Goal: Find contact information: Find contact information

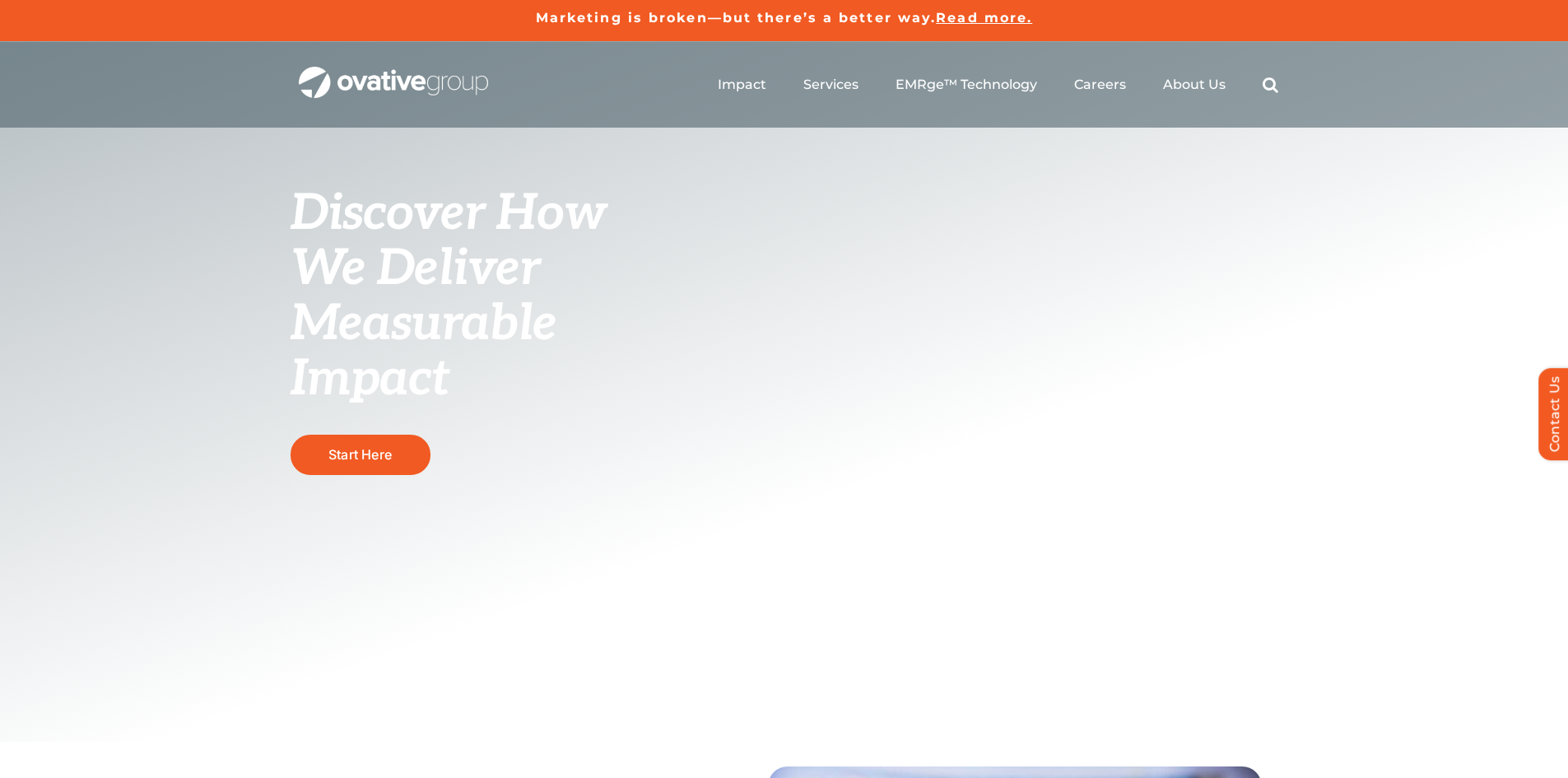
click at [182, 381] on div "Discover How We Deliver Measurable Impact This is where we raise the bar Start …" at bounding box center [784, 391] width 1568 height 700
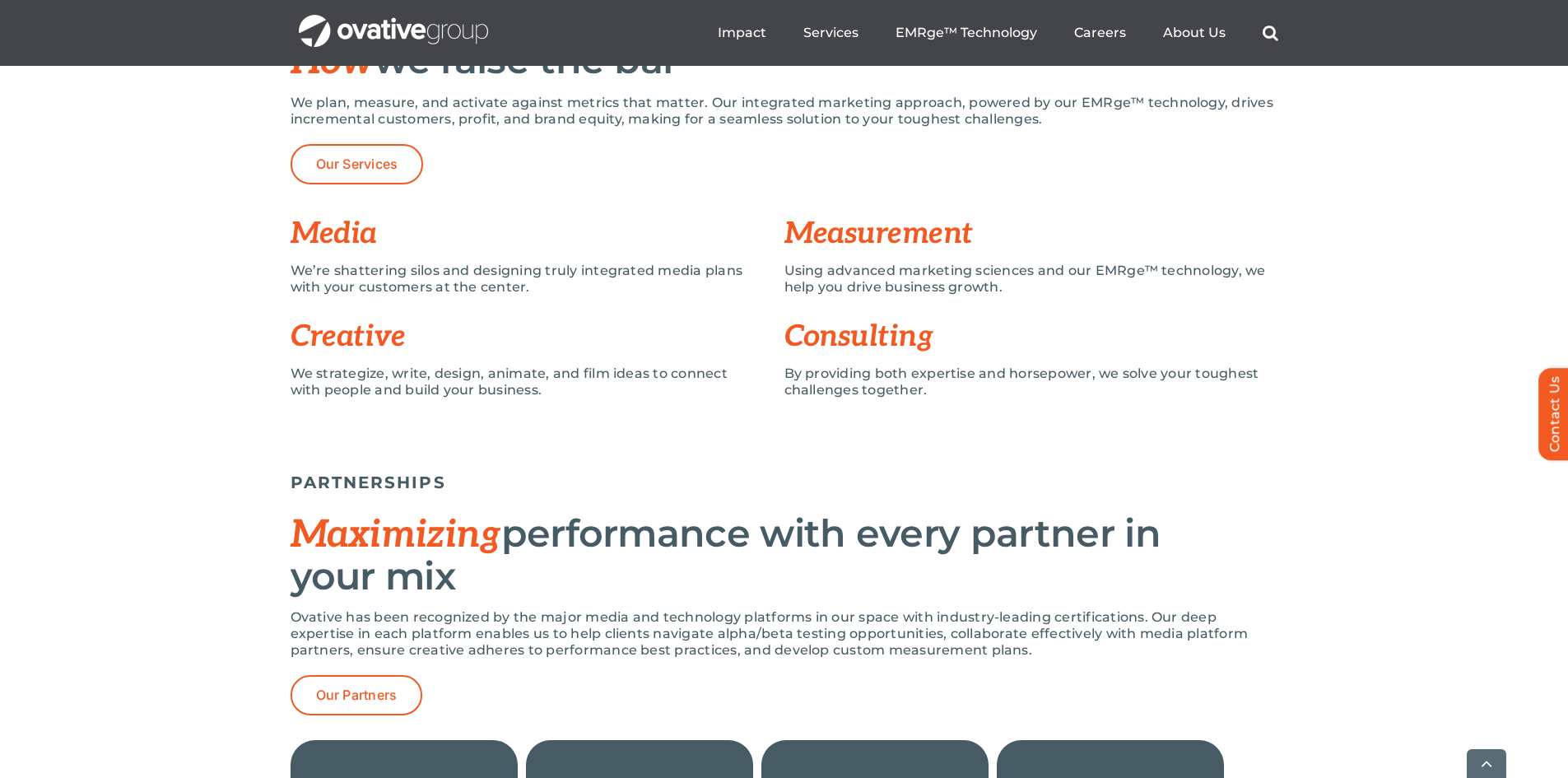
scroll to position [1221, 0]
click at [202, 373] on div "SERVICES How we raise the bar We plan, measure, and activate against metrics th…" at bounding box center [784, 214] width 1568 height 449
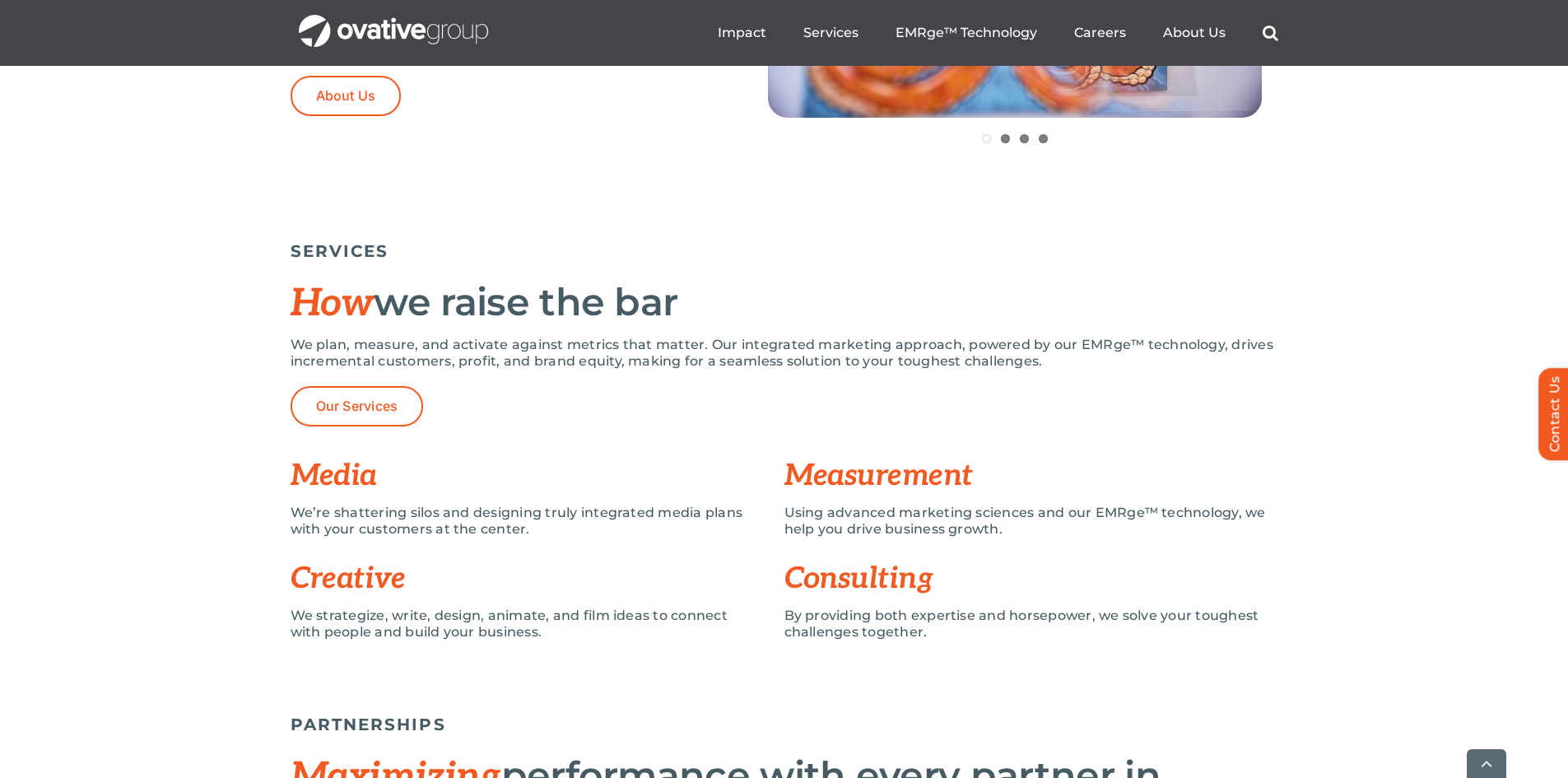
scroll to position [978, 0]
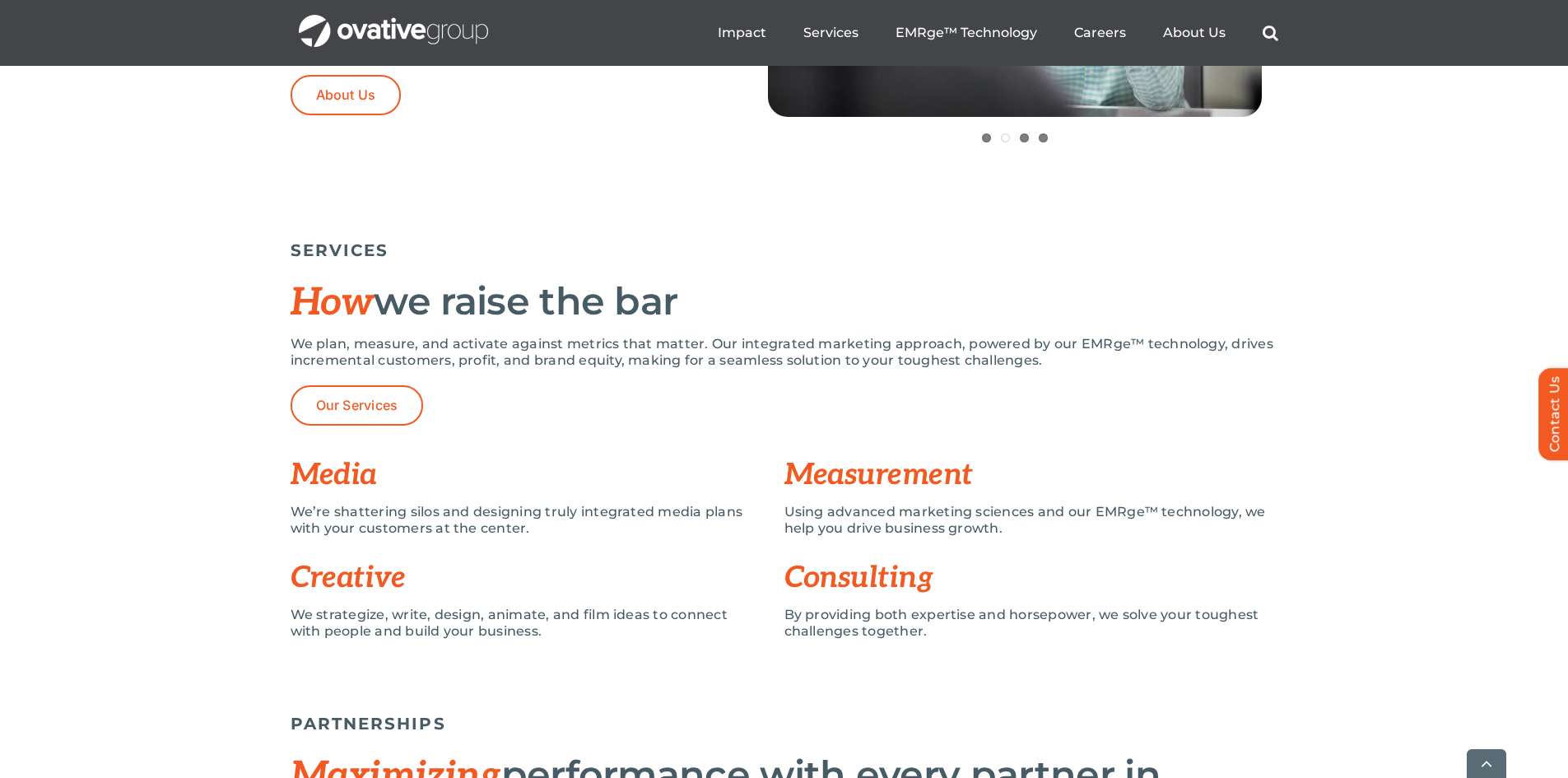
click at [186, 567] on div "SERVICES How we raise the bar We plan, measure, and activate against metrics th…" at bounding box center [784, 456] width 1568 height 449
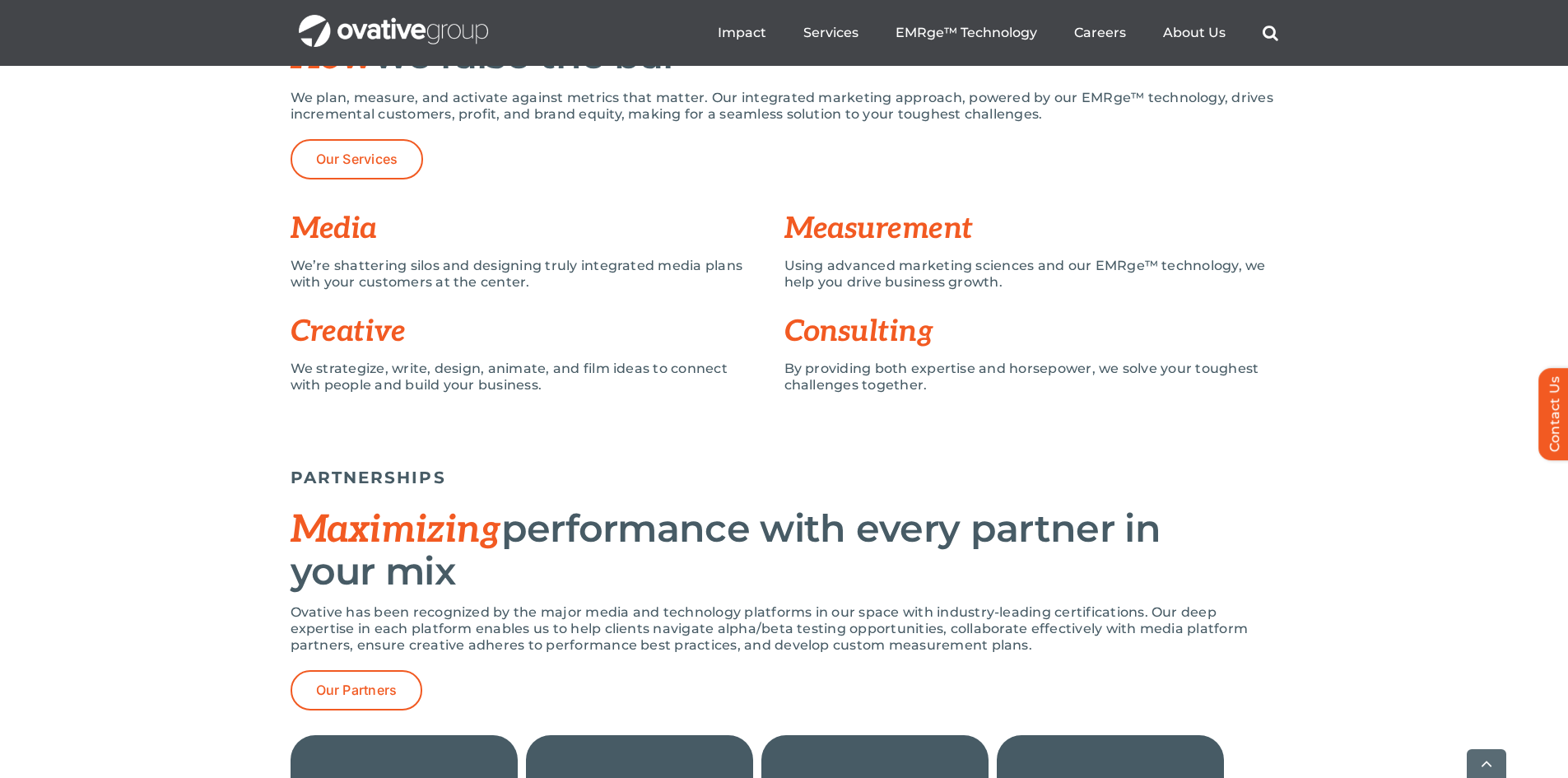
scroll to position [1226, 0]
click at [186, 567] on div "PARTNERSHIPS Maximizing performance with every partner in your mix Ovative has …" at bounding box center [784, 722] width 1568 height 576
click at [327, 542] on span "Maximizing" at bounding box center [396, 529] width 210 height 46
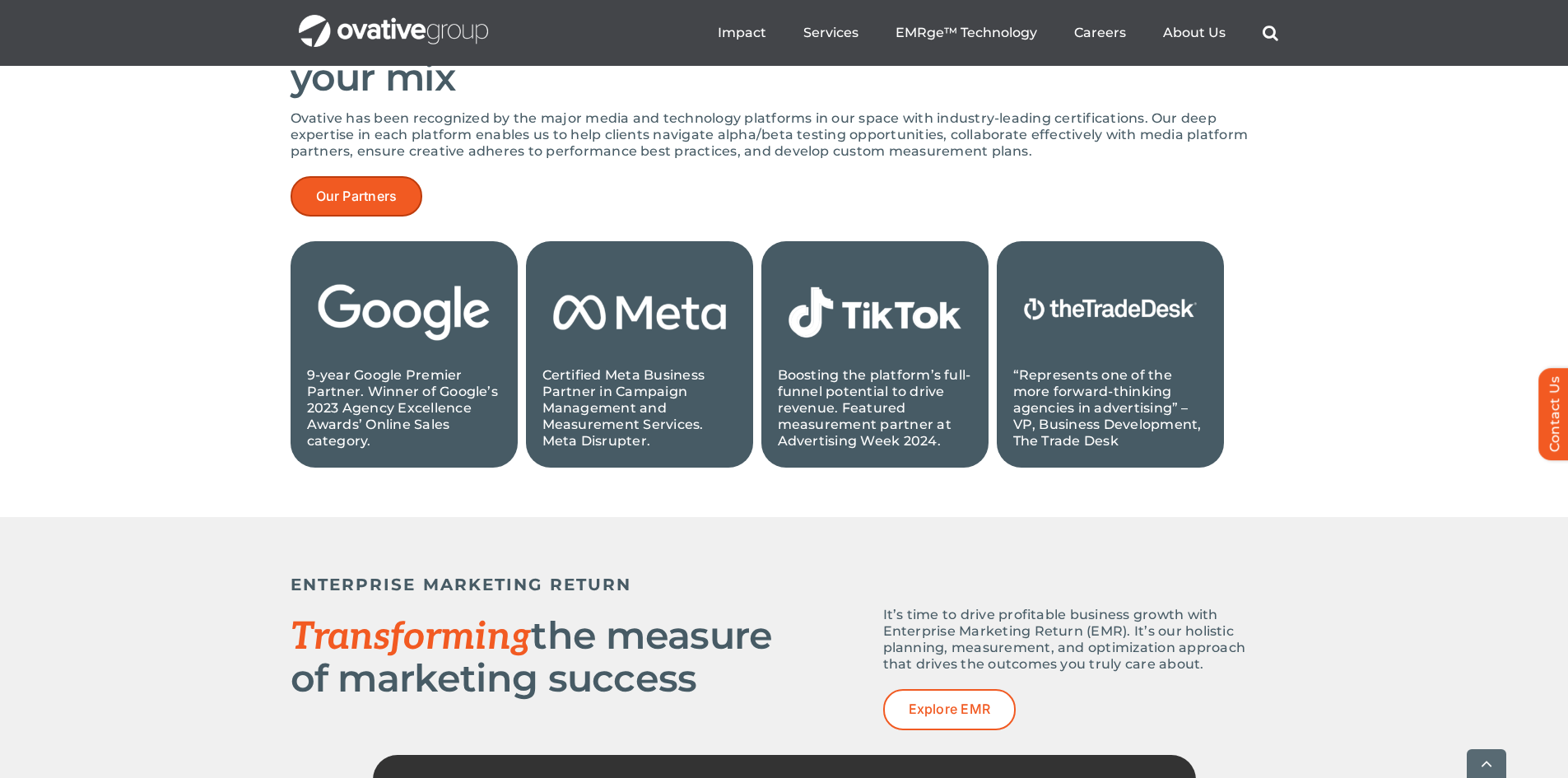
scroll to position [1721, 0]
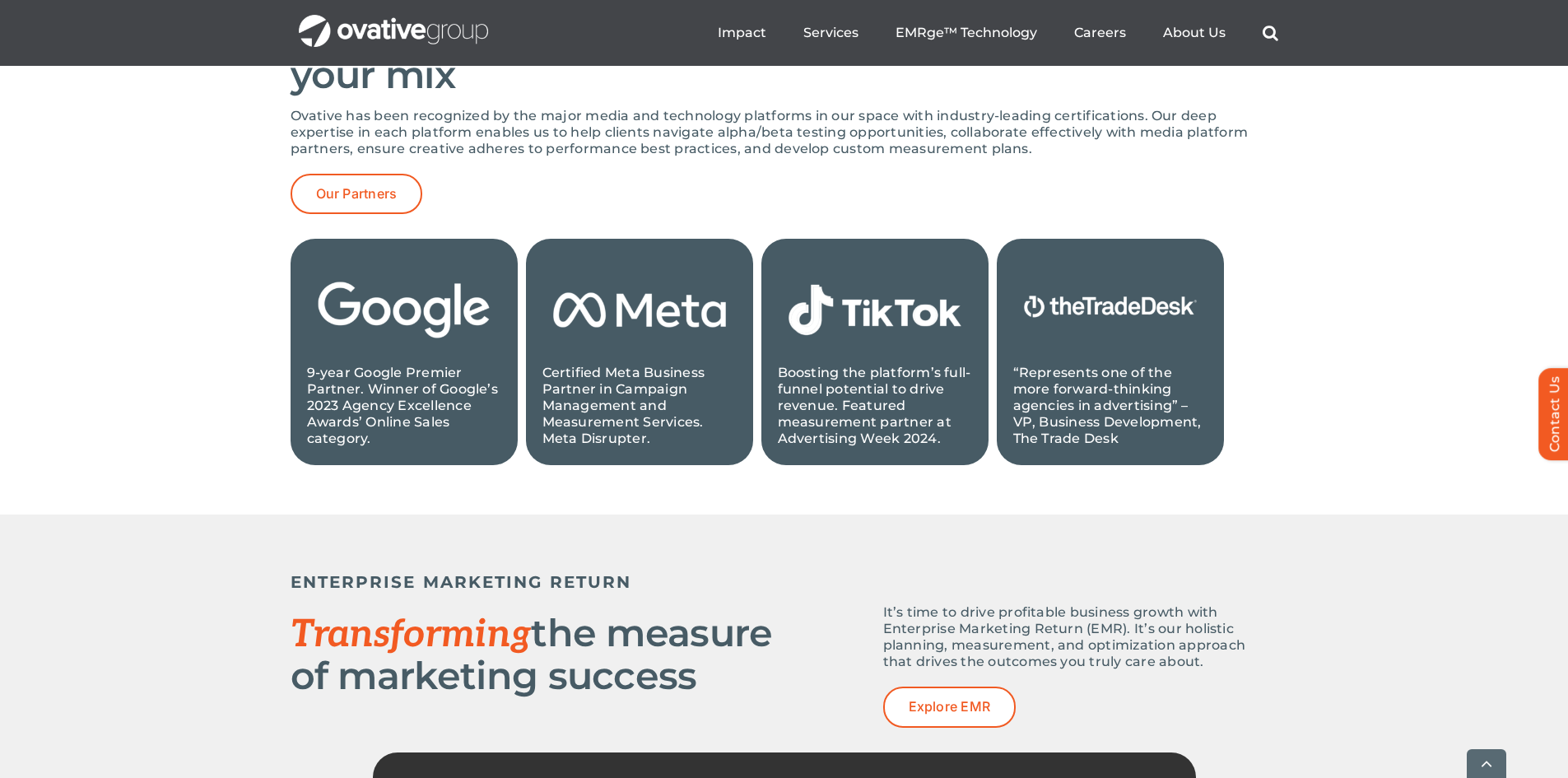
click at [192, 404] on div "PARTNERSHIPS Maximizing performance with every partner in your mix Ovative has …" at bounding box center [784, 226] width 1568 height 576
drag, startPoint x: 192, startPoint y: 404, endPoint x: 437, endPoint y: 367, distance: 247.8
click at [437, 367] on div "PARTNERSHIPS Maximizing performance with every partner in your mix Ovative has …" at bounding box center [784, 226] width 1568 height 576
click at [437, 367] on p "9-year Google Premier Partner. Winner of Google’s 2023 Agency Excellence Awards…" at bounding box center [404, 405] width 194 height 82
click at [226, 498] on div "PARTNERSHIPS Maximizing performance with every partner in your mix Ovative has …" at bounding box center [784, 226] width 1568 height 576
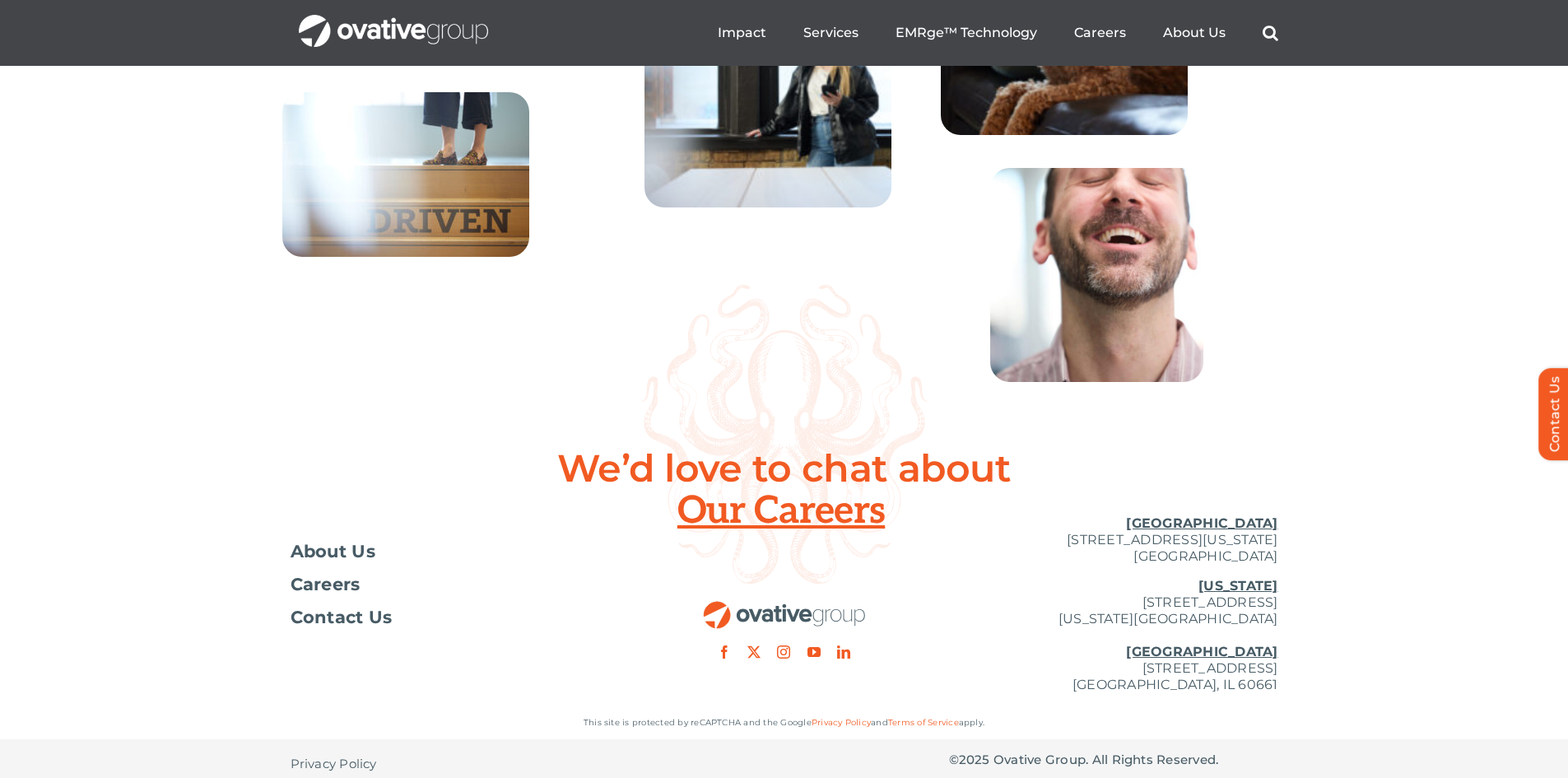
scroll to position [5951, 0]
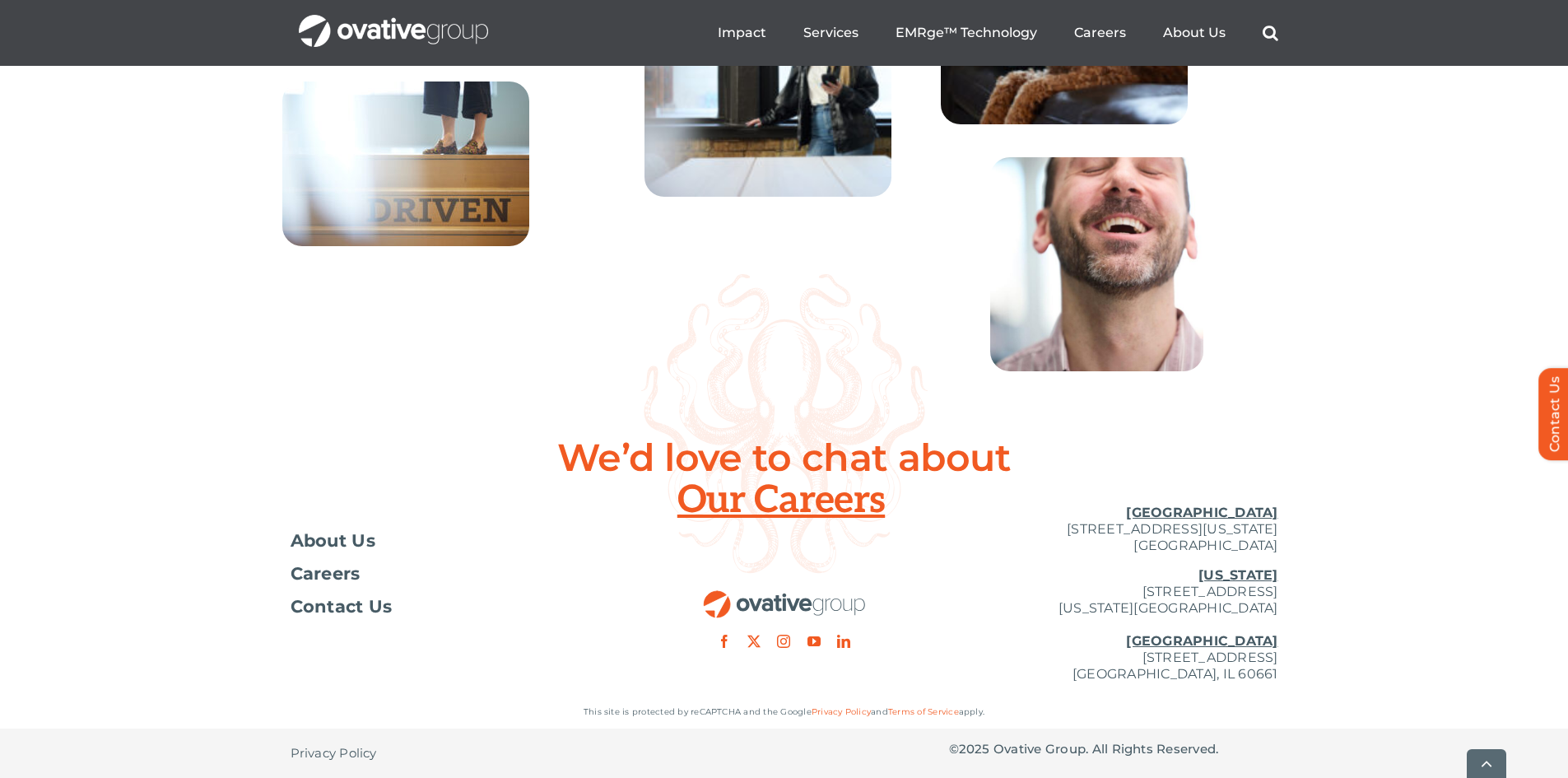
click at [226, 498] on div "Toggle Navigation About Us Careers Contact Us [GEOGRAPHIC_DATA] [STREET_ADDRESS…" at bounding box center [784, 592] width 1568 height 204
click at [329, 604] on span "Contact Us" at bounding box center [341, 606] width 102 height 17
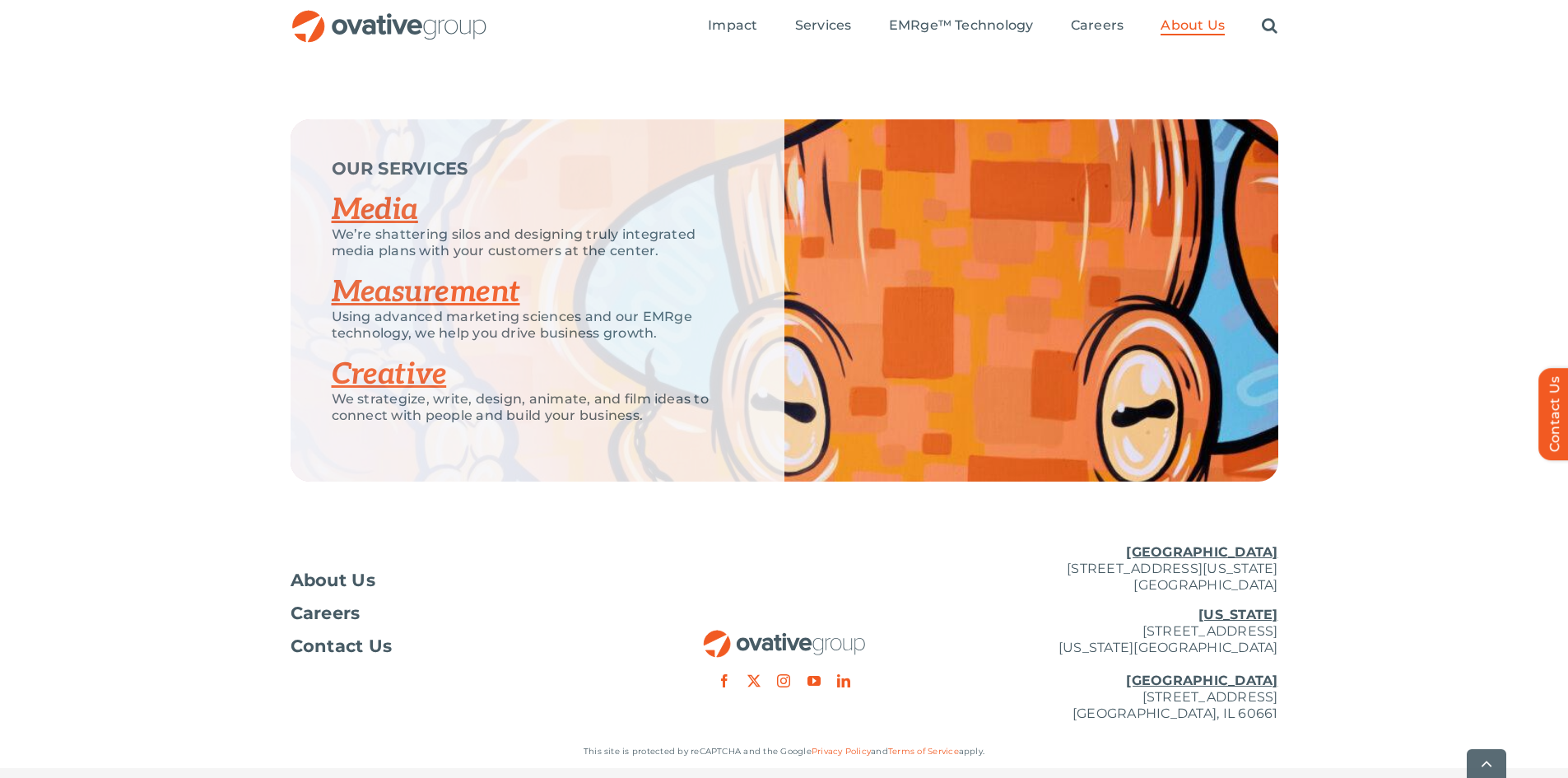
scroll to position [3541, 0]
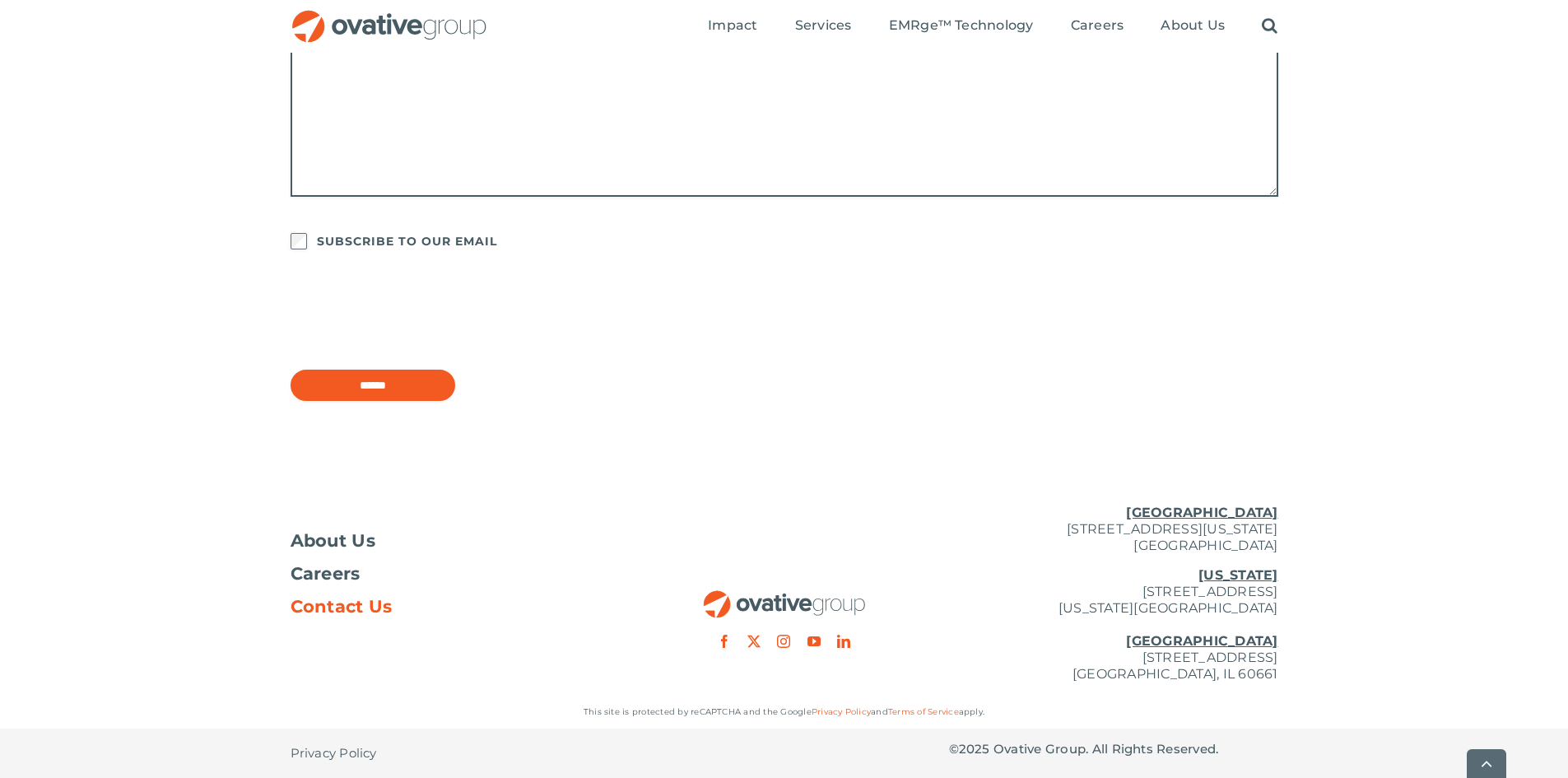
scroll to position [1251, 0]
